Goal: Task Accomplishment & Management: Manage account settings

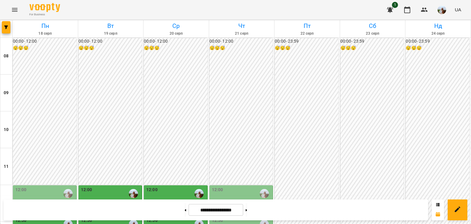
scroll to position [123, 0]
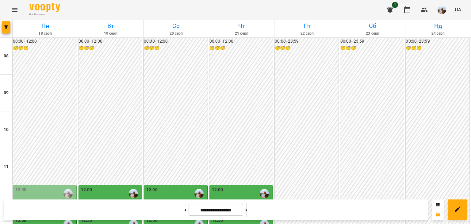
click at [247, 209] on button at bounding box center [246, 209] width 2 height 13
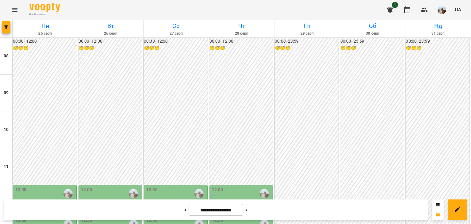
scroll to position [204, 0]
click at [184, 210] on button at bounding box center [185, 209] width 2 height 13
type input "**********"
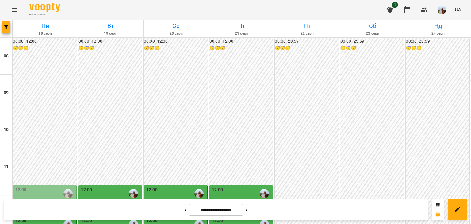
scroll to position [123, 0]
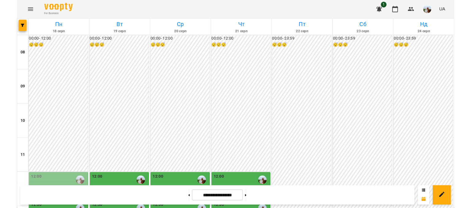
scroll to position [163, 0]
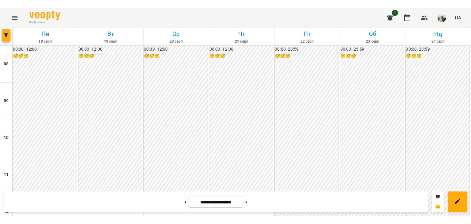
scroll to position [204, 0]
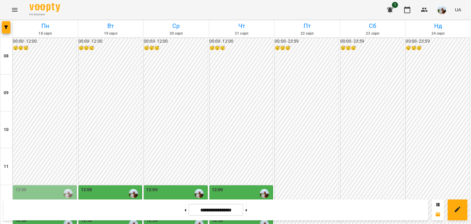
scroll to position [123, 0]
click at [247, 204] on button at bounding box center [246, 209] width 2 height 13
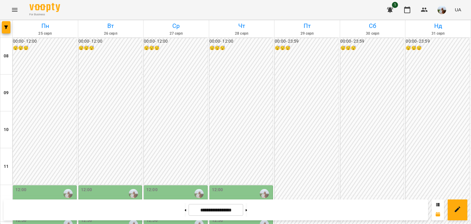
scroll to position [204, 0]
click at [184, 209] on icon at bounding box center [185, 210] width 2 height 2
type input "**********"
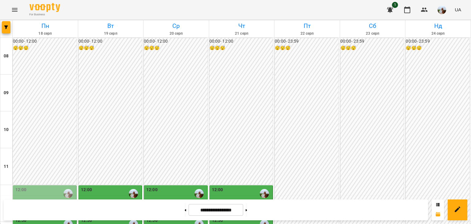
scroll to position [163, 0]
